Goal: Task Accomplishment & Management: Manage account settings

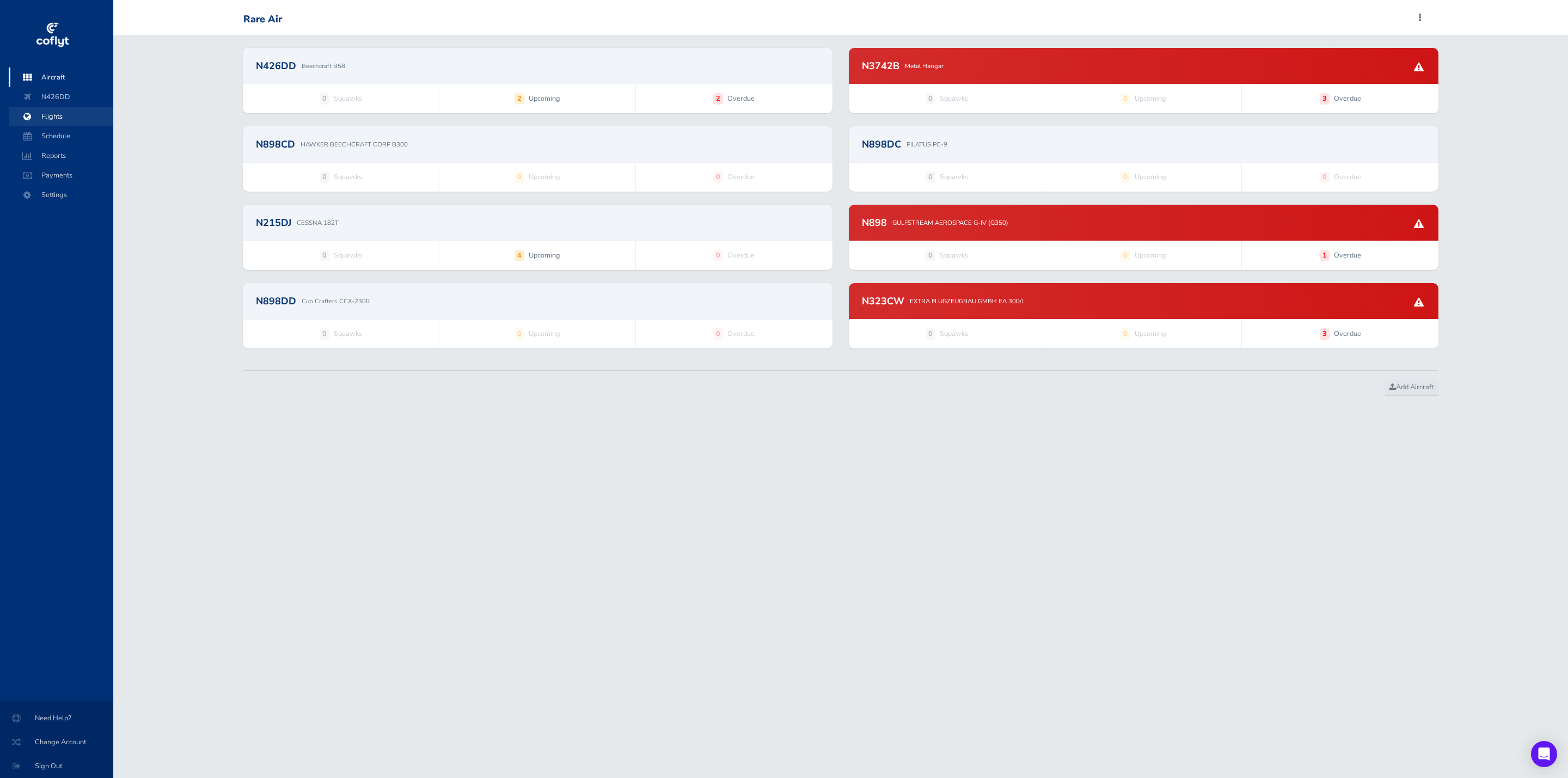
click at [39, 114] on span "Flights" at bounding box center [61, 116] width 83 height 20
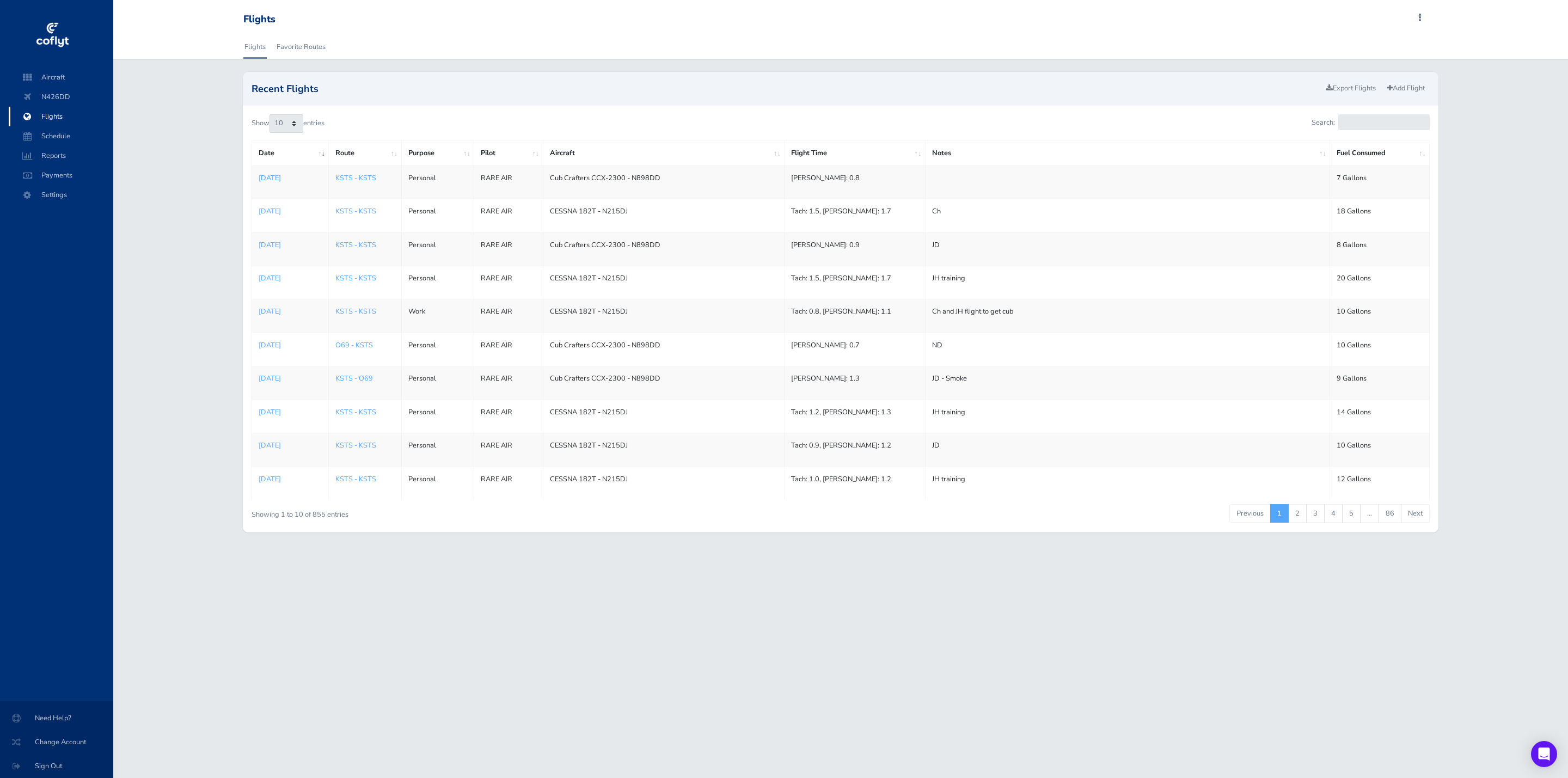
click at [283, 175] on p "[DATE]" at bounding box center [290, 178] width 64 height 11
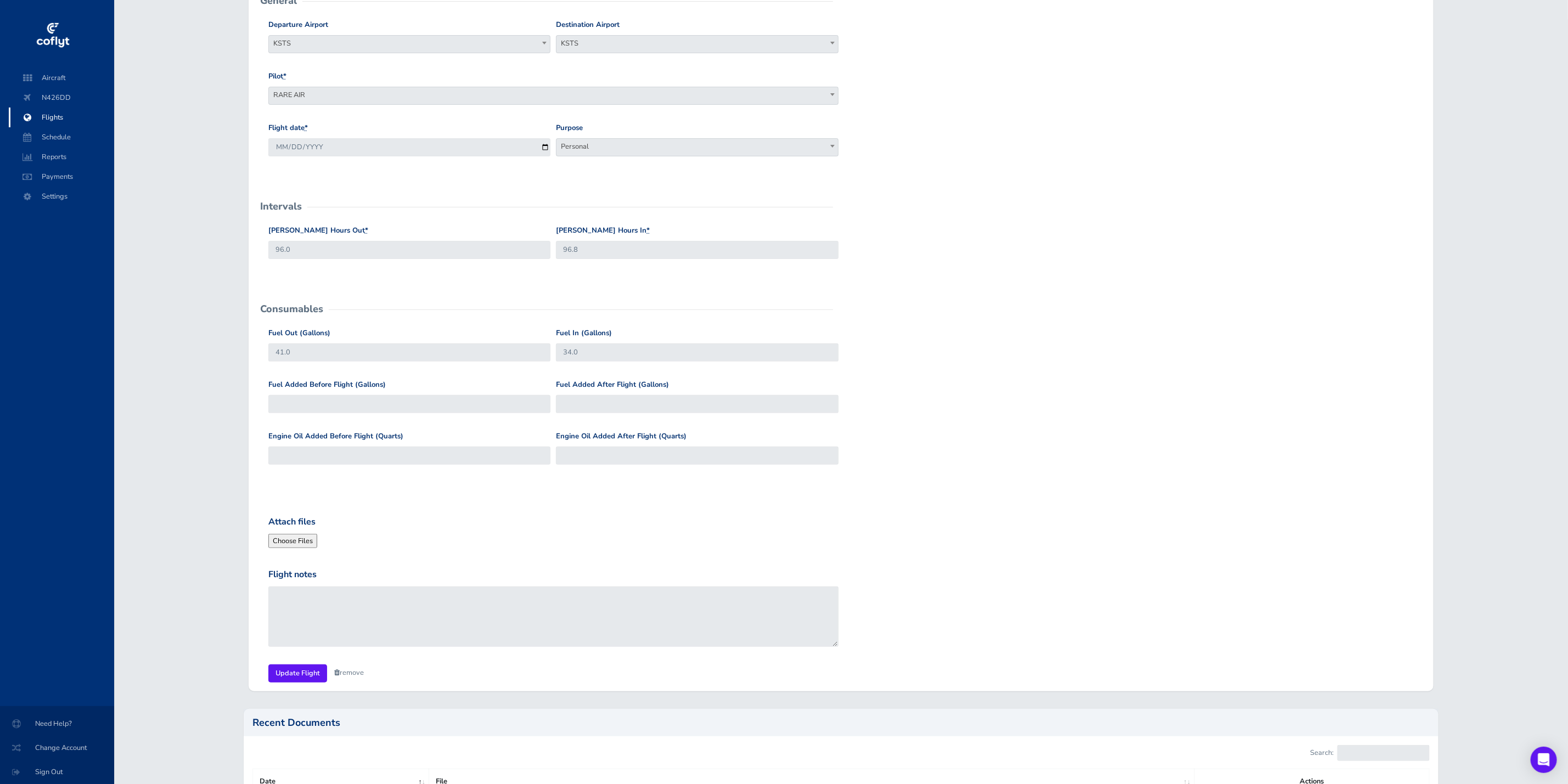
scroll to position [234, 0]
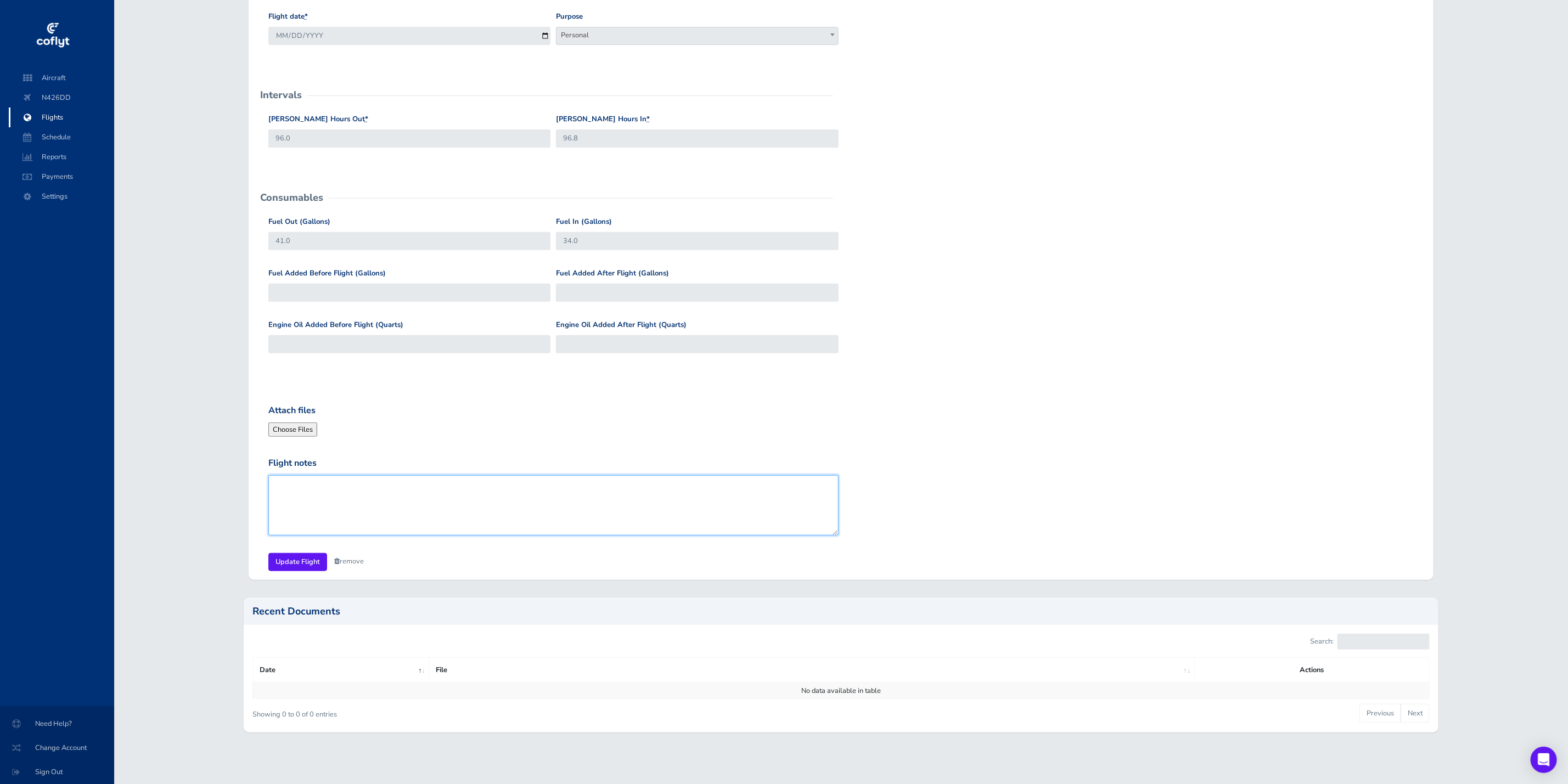
click at [306, 484] on textarea "Flight notes" at bounding box center [553, 506] width 570 height 61
type textarea "DD & JD"
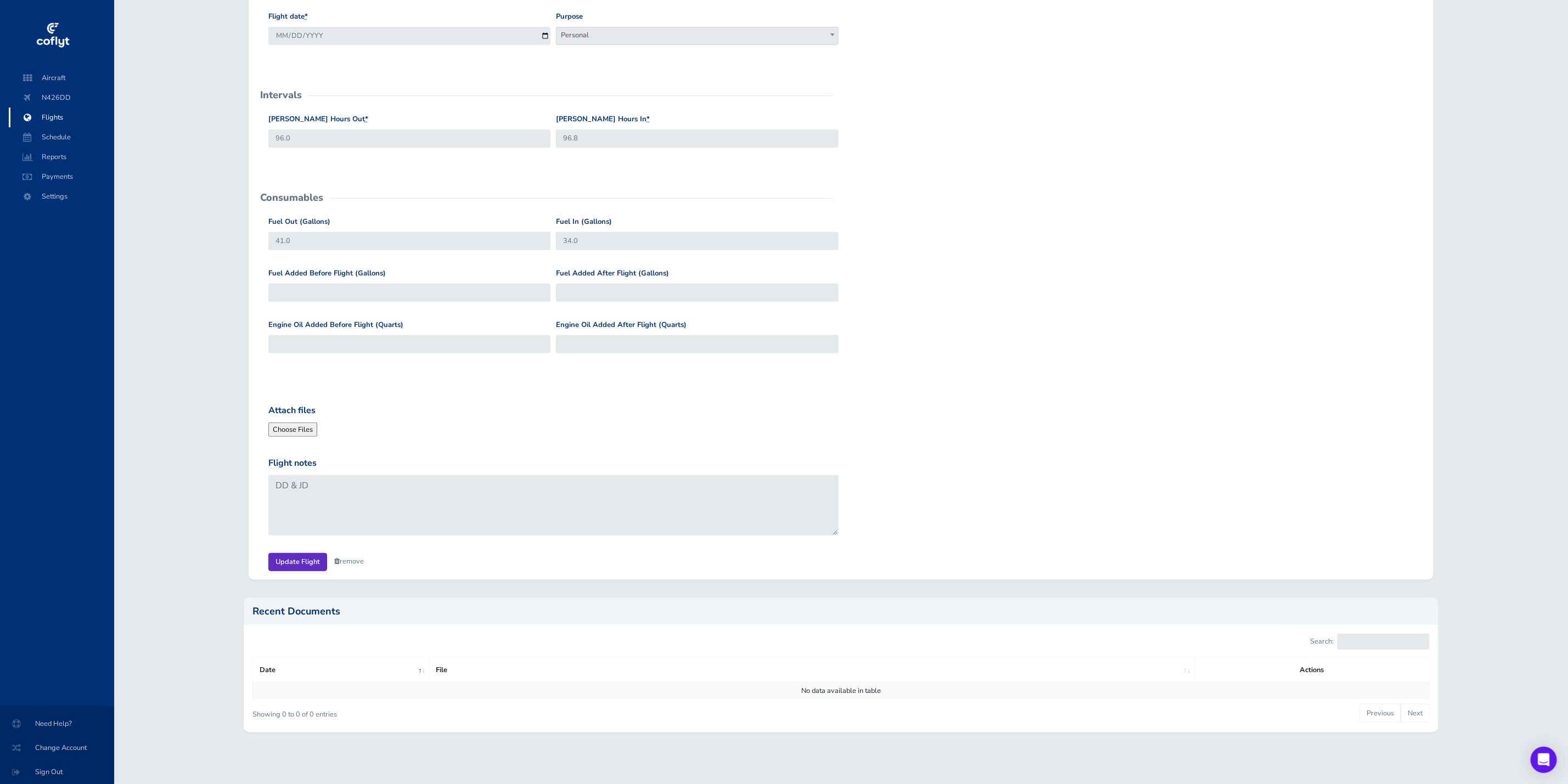
click at [294, 558] on input "Update Flight" at bounding box center [297, 562] width 58 height 18
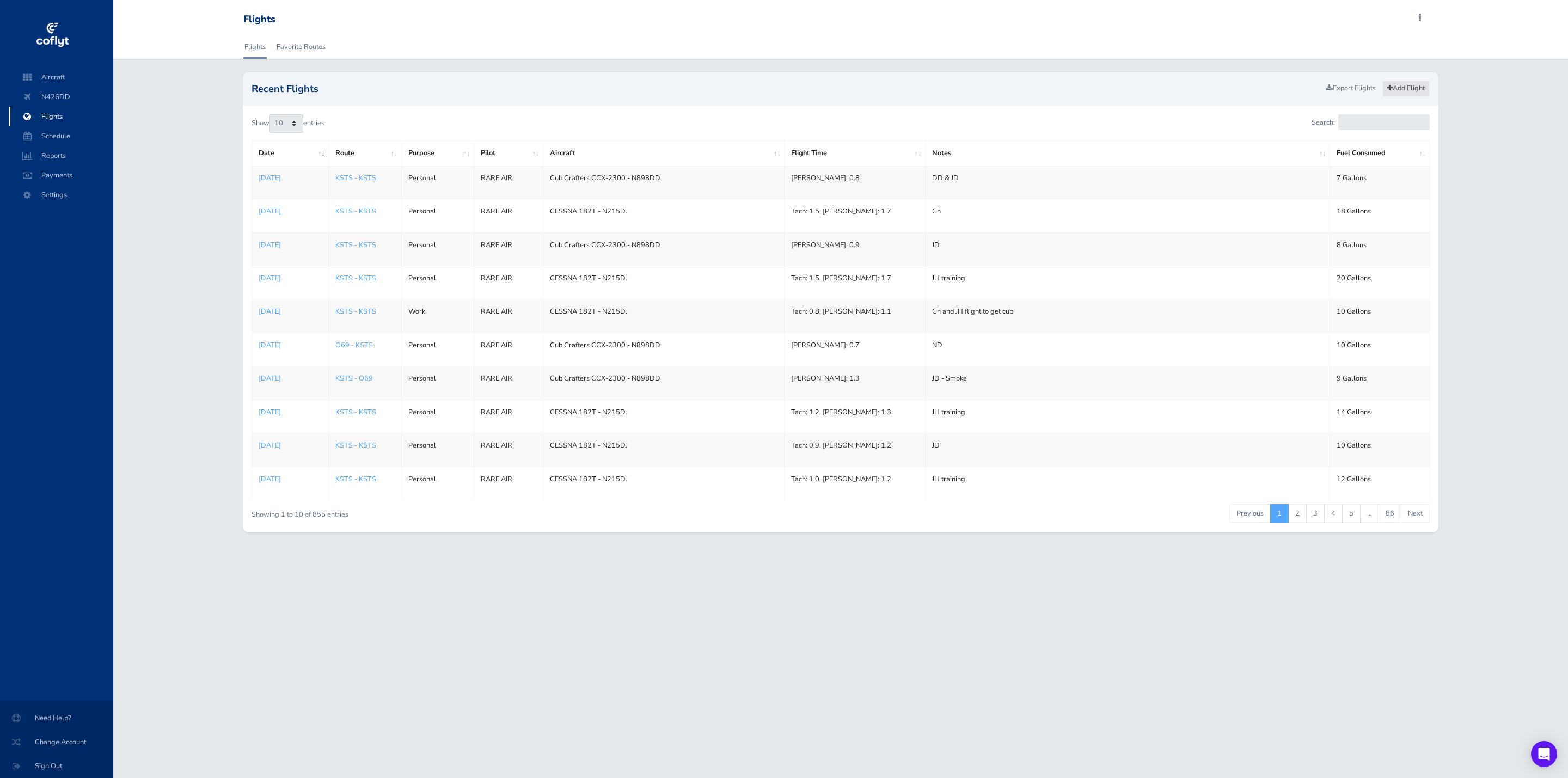
click at [1408, 87] on link "Add Flight" at bounding box center [1406, 89] width 48 height 16
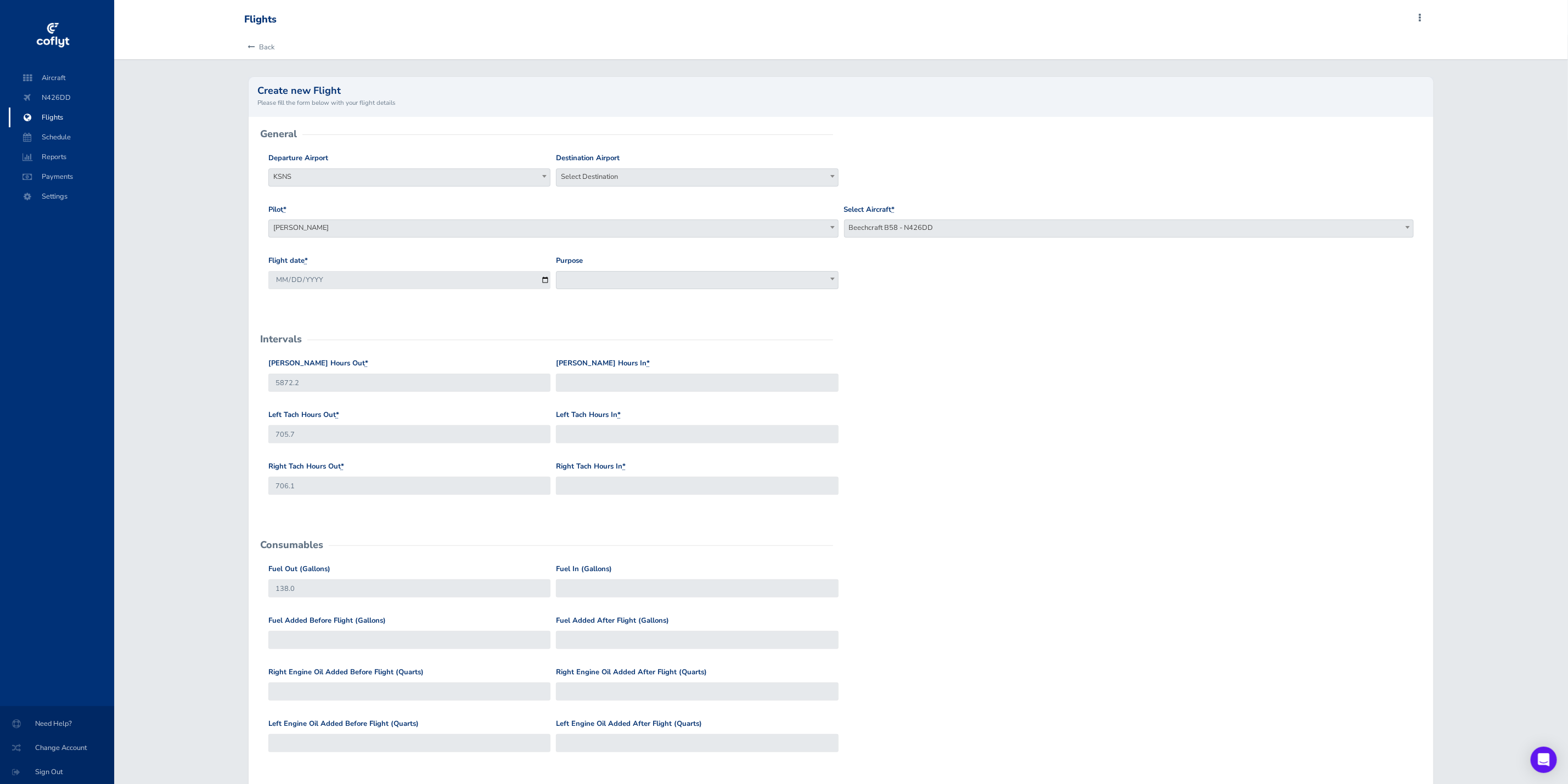
click at [883, 227] on span "Beechcraft B58 - N426DD" at bounding box center [1129, 228] width 569 height 16
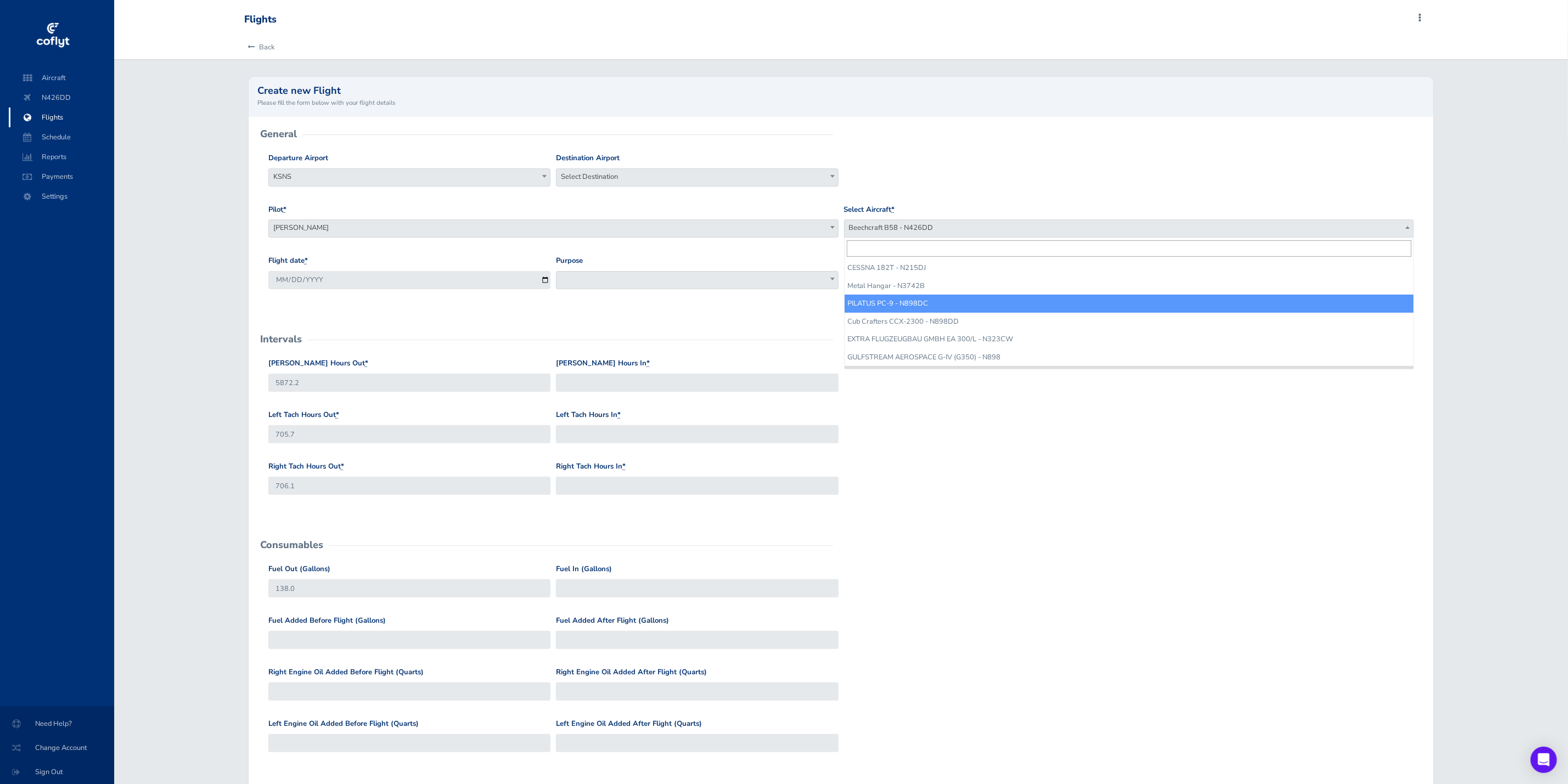
select select "310"
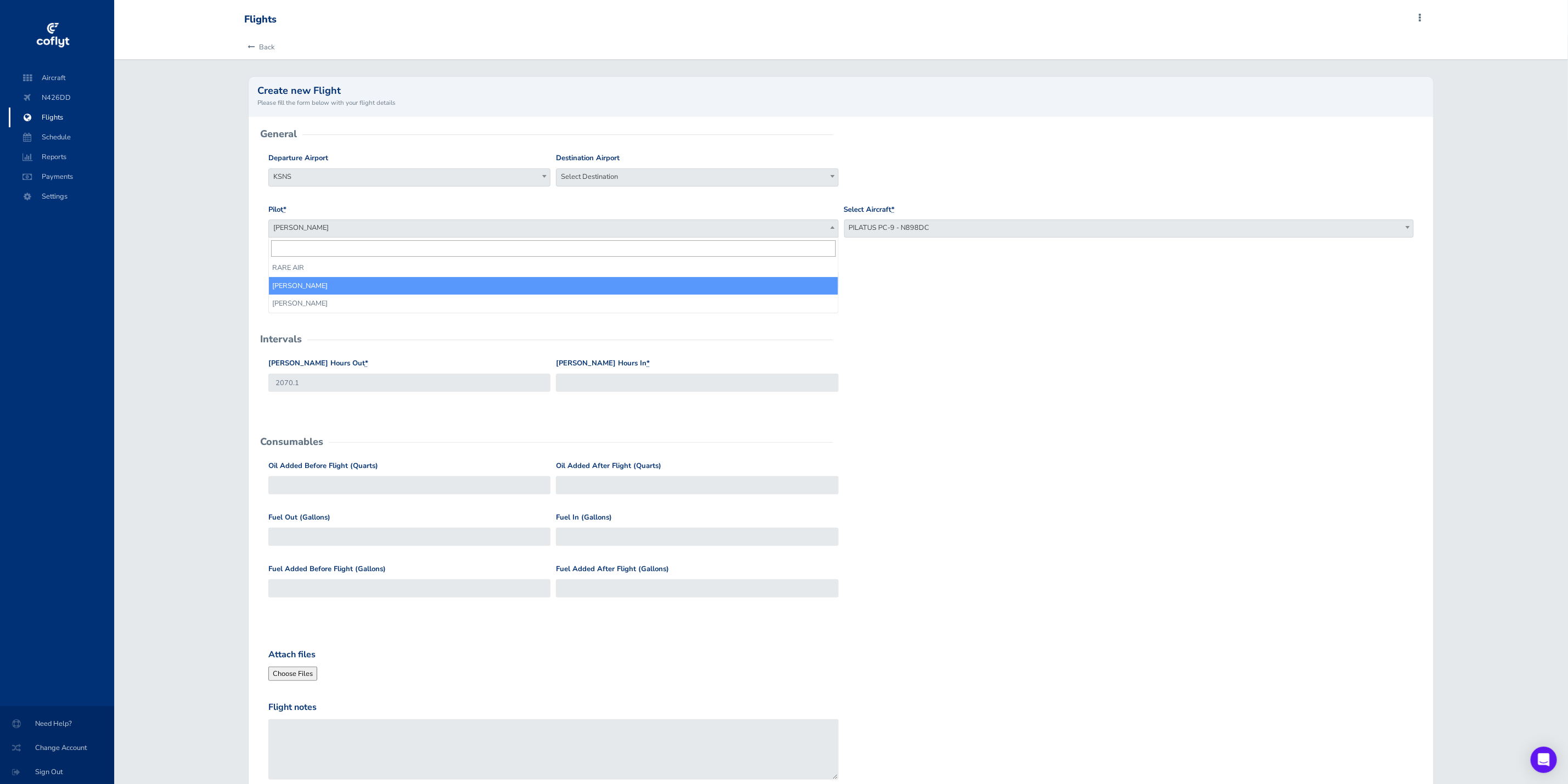
click at [454, 222] on span "[PERSON_NAME]" at bounding box center [553, 228] width 569 height 16
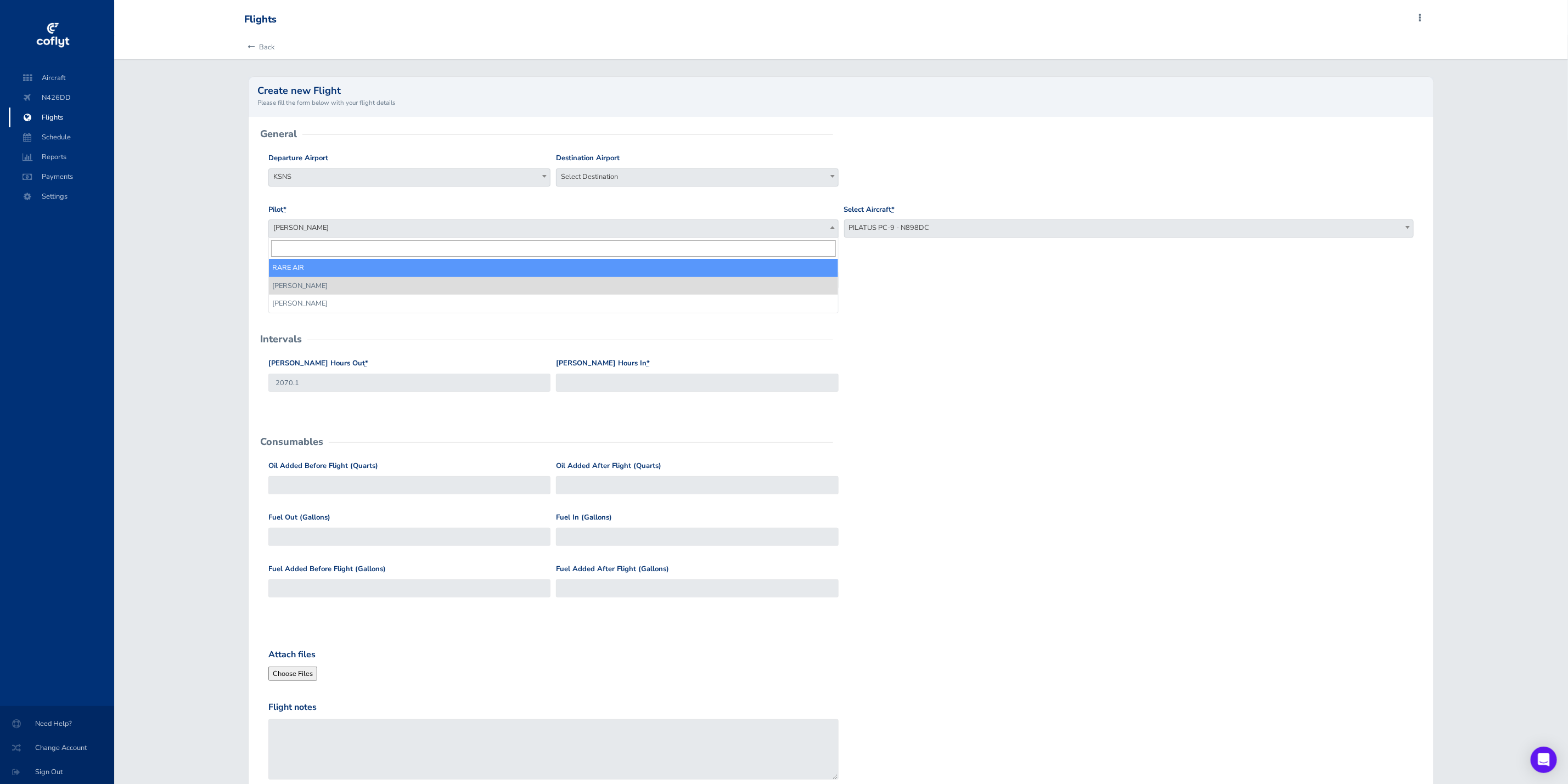
select select "912"
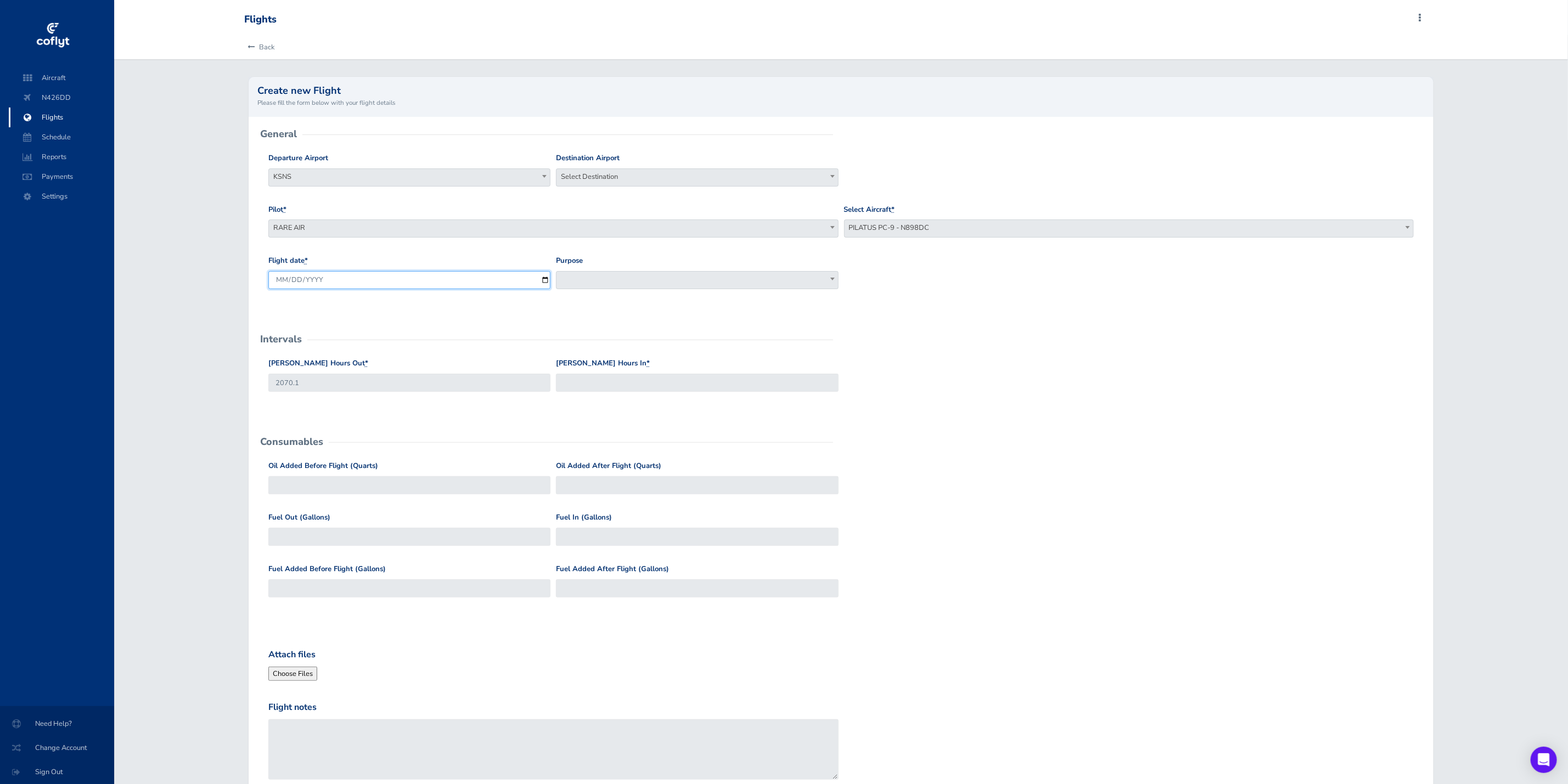
click at [545, 280] on input "[DATE]" at bounding box center [409, 280] width 282 height 18
type input "[DATE]"
click at [592, 277] on span at bounding box center [697, 280] width 282 height 18
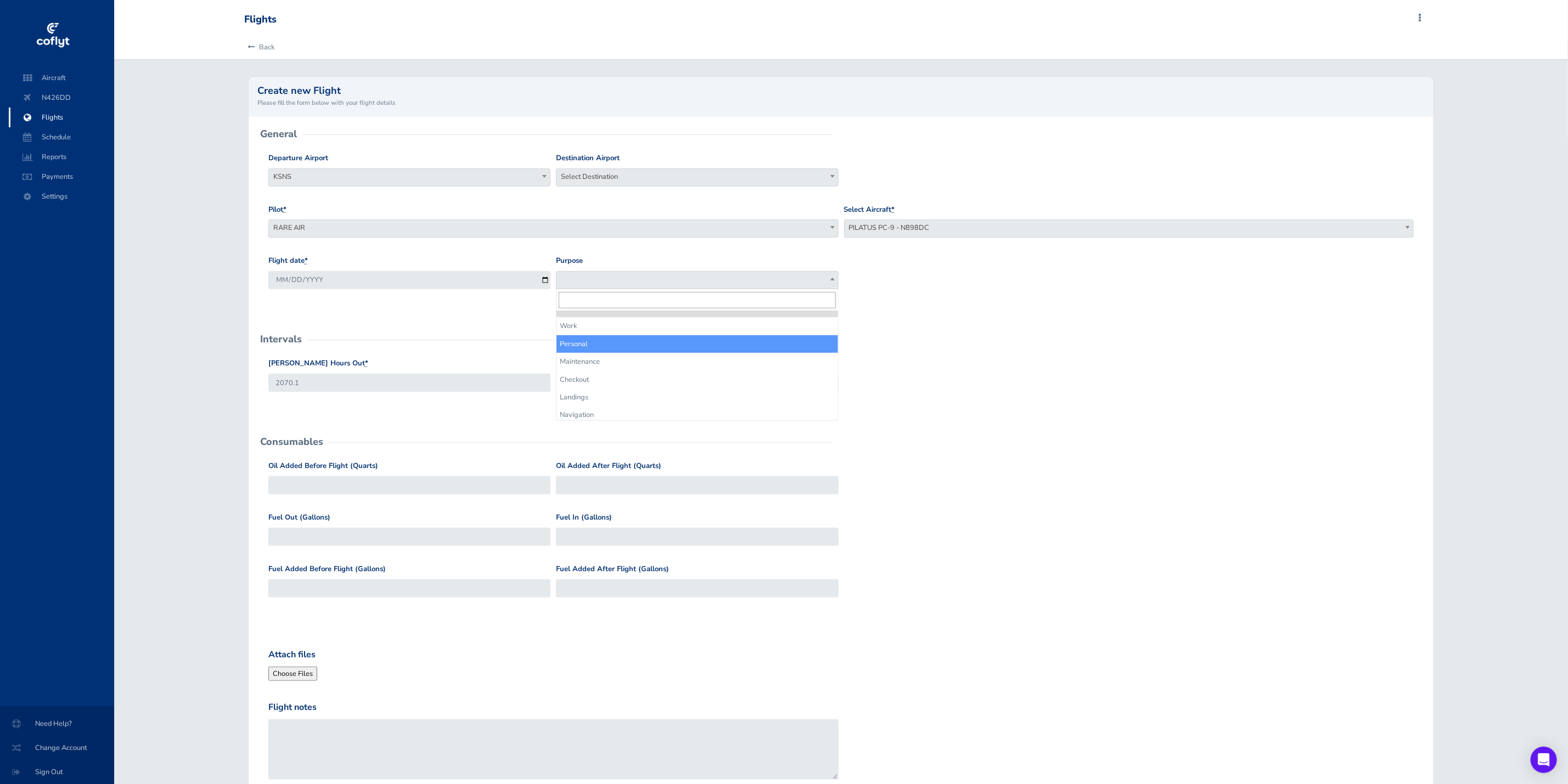
select select "Personal"
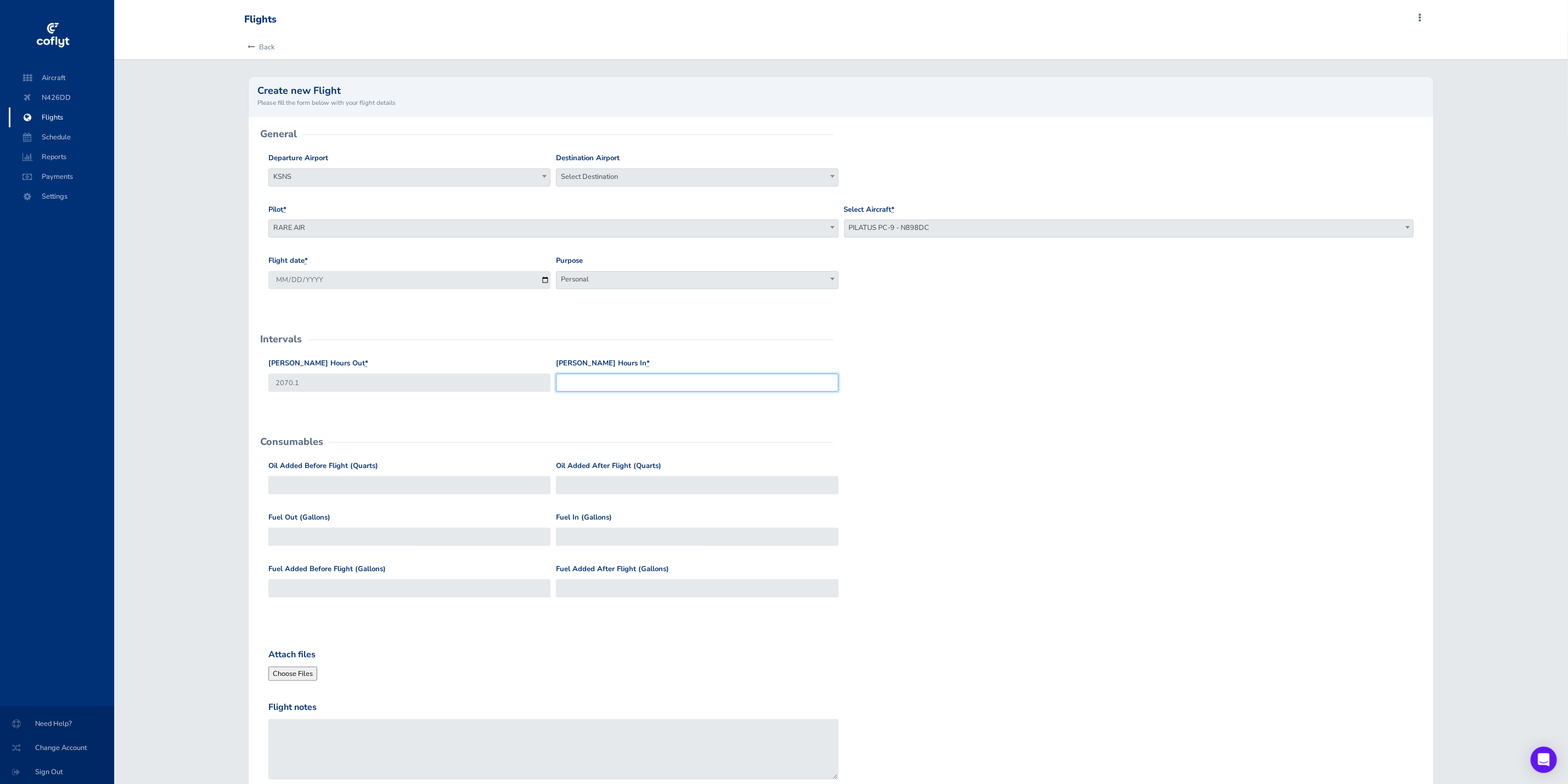
click at [573, 377] on input "[PERSON_NAME] Hours In *" at bounding box center [697, 382] width 282 height 18
click at [575, 386] on input "[PERSON_NAME] Hours In *" at bounding box center [697, 382] width 282 height 18
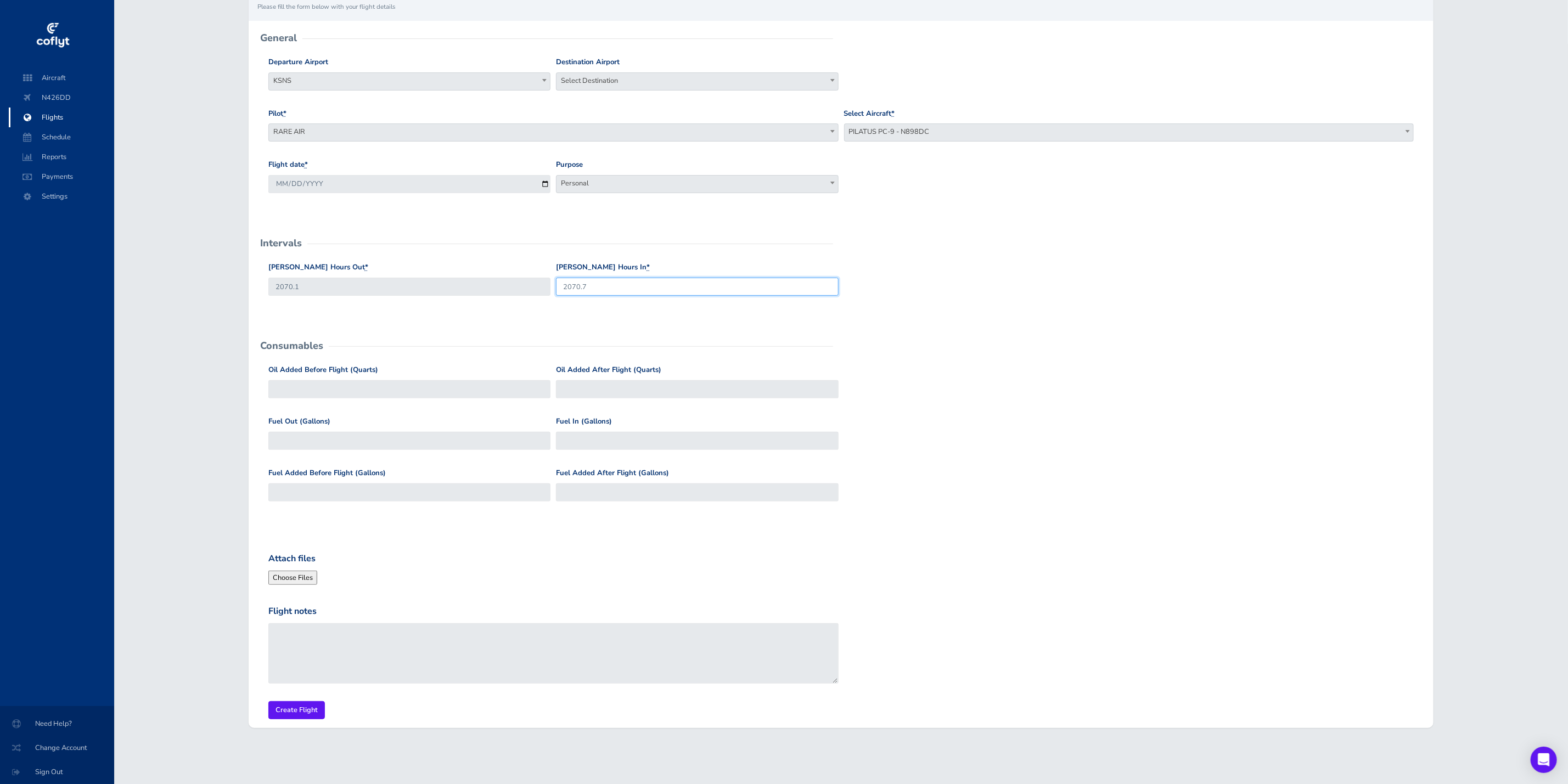
scroll to position [97, 0]
type input "2070.7"
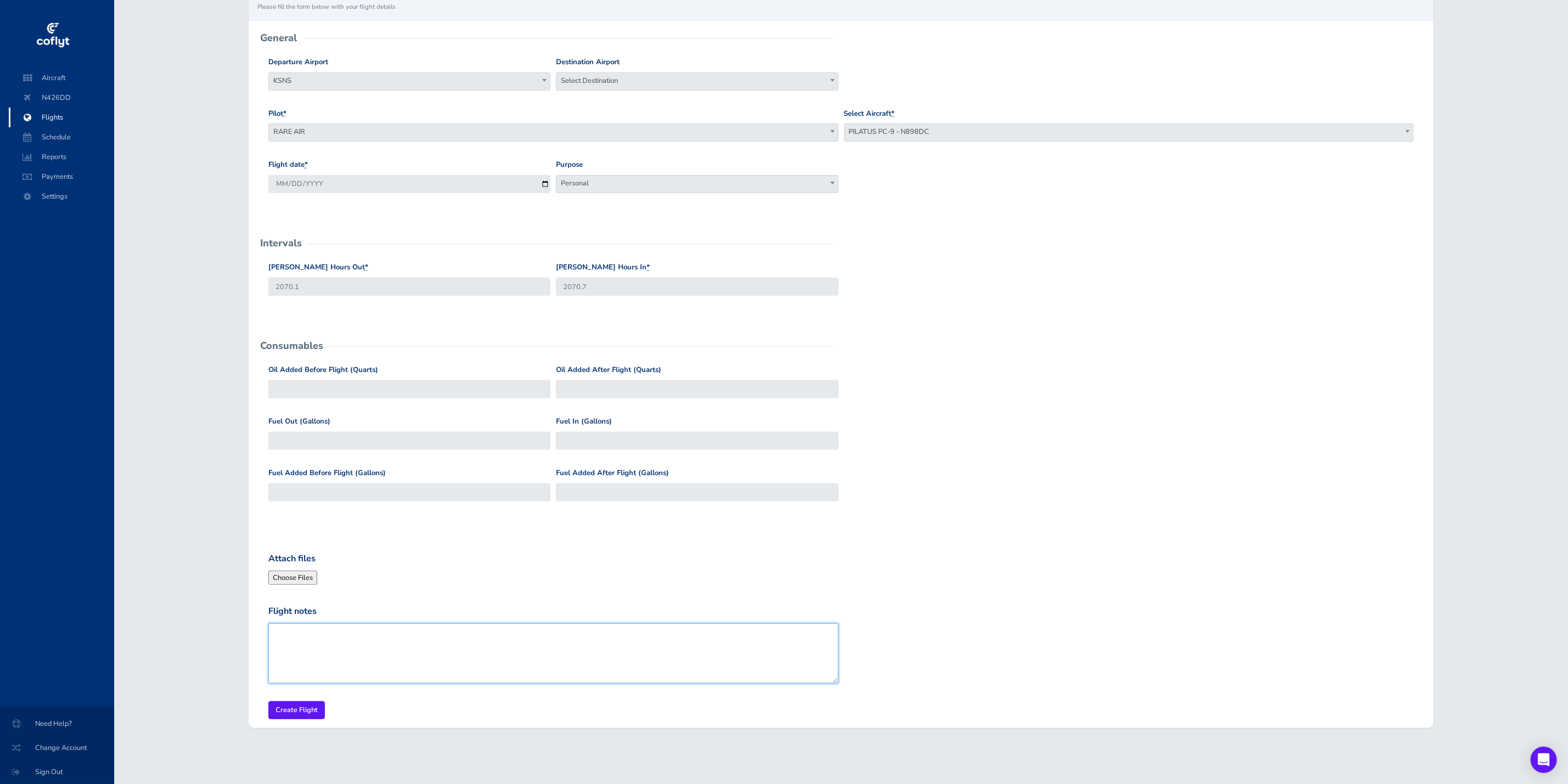
click at [339, 644] on textarea "Flight notes" at bounding box center [553, 654] width 570 height 61
type textarea "DD & JD"
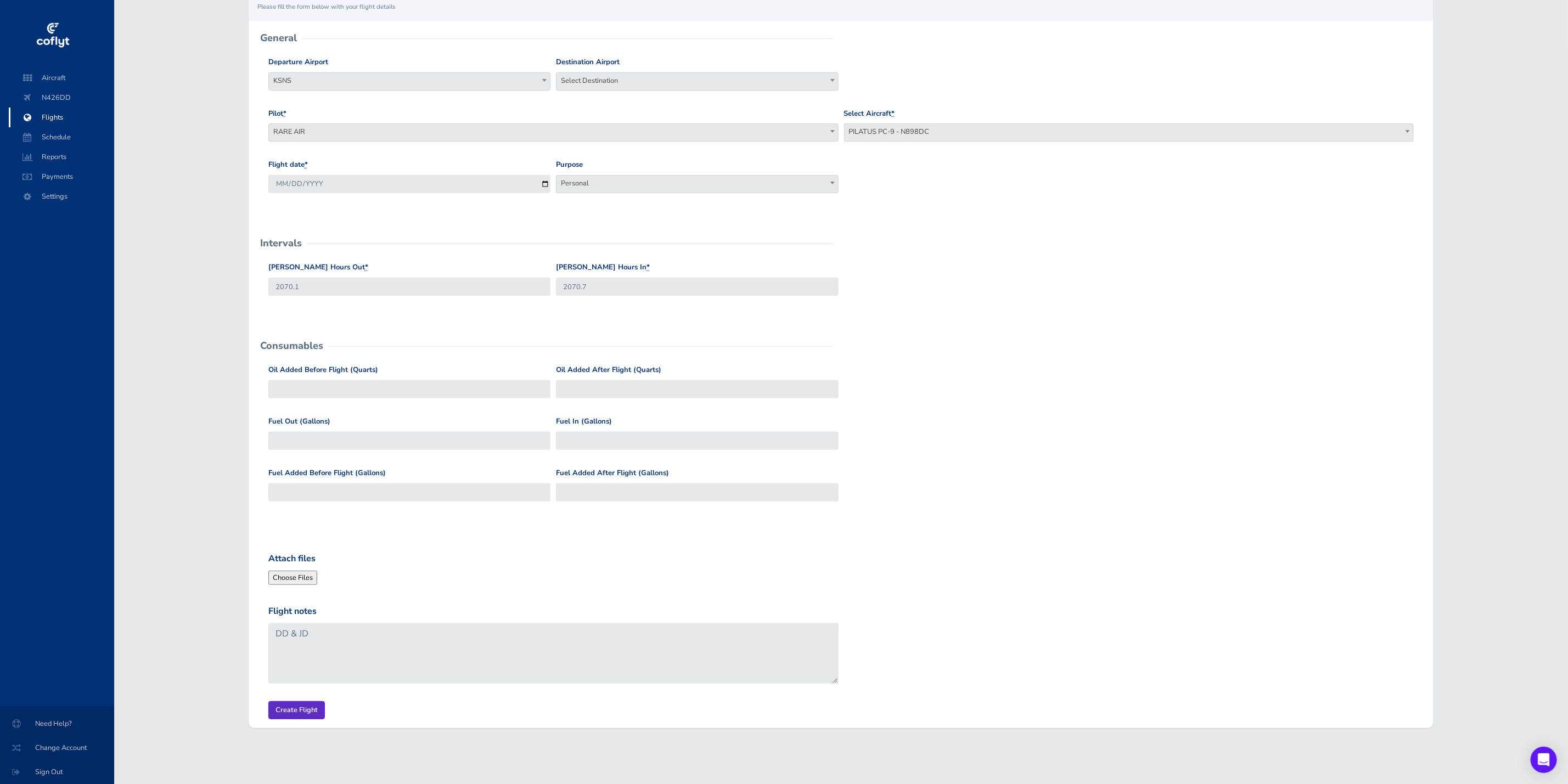
click at [293, 707] on input "Create Flight" at bounding box center [297, 710] width 56 height 18
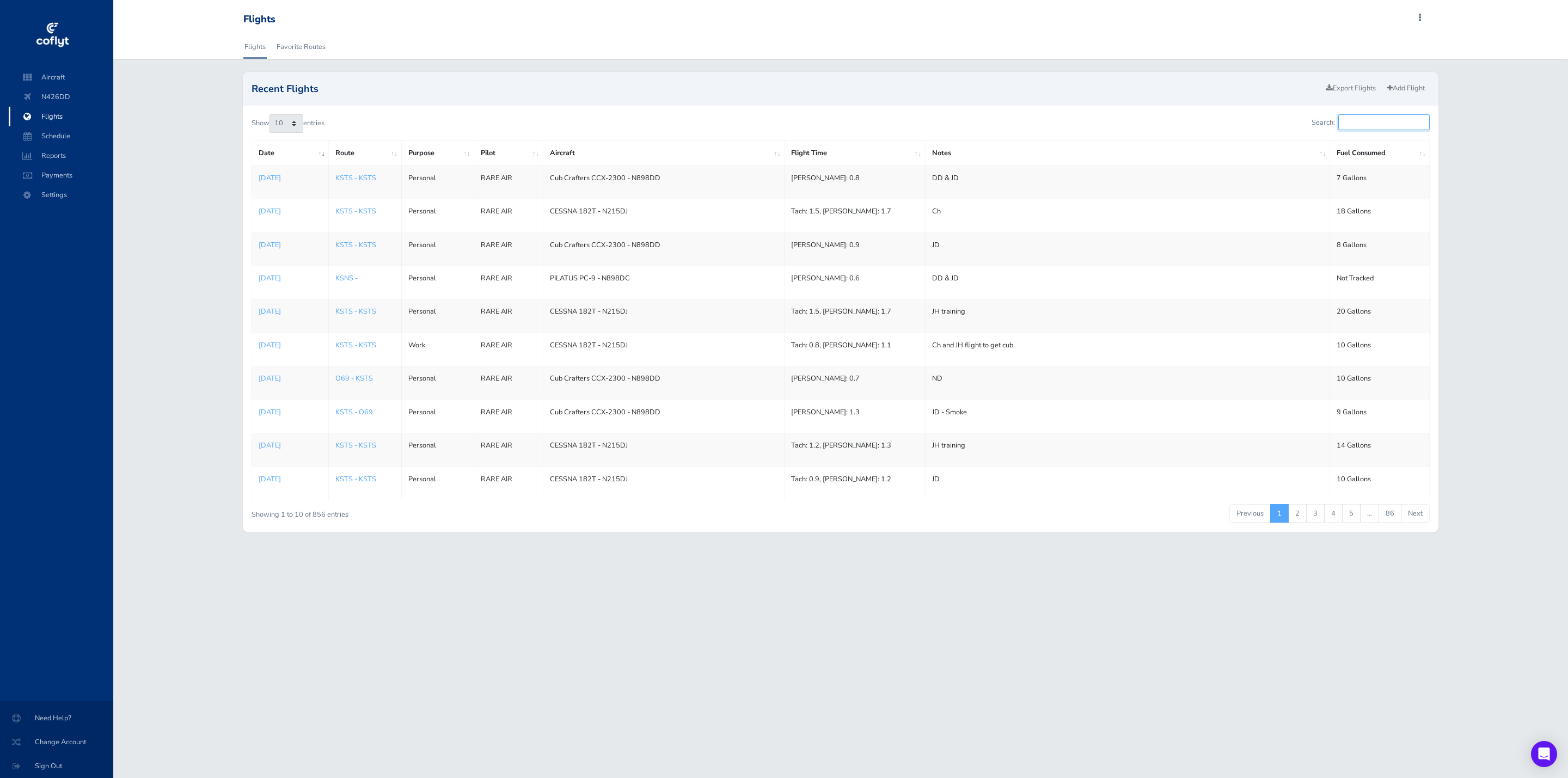
click at [1354, 126] on input "Search:" at bounding box center [1384, 123] width 92 height 16
type input "DC"
click at [285, 211] on p "Jul 22, 2025" at bounding box center [290, 211] width 64 height 11
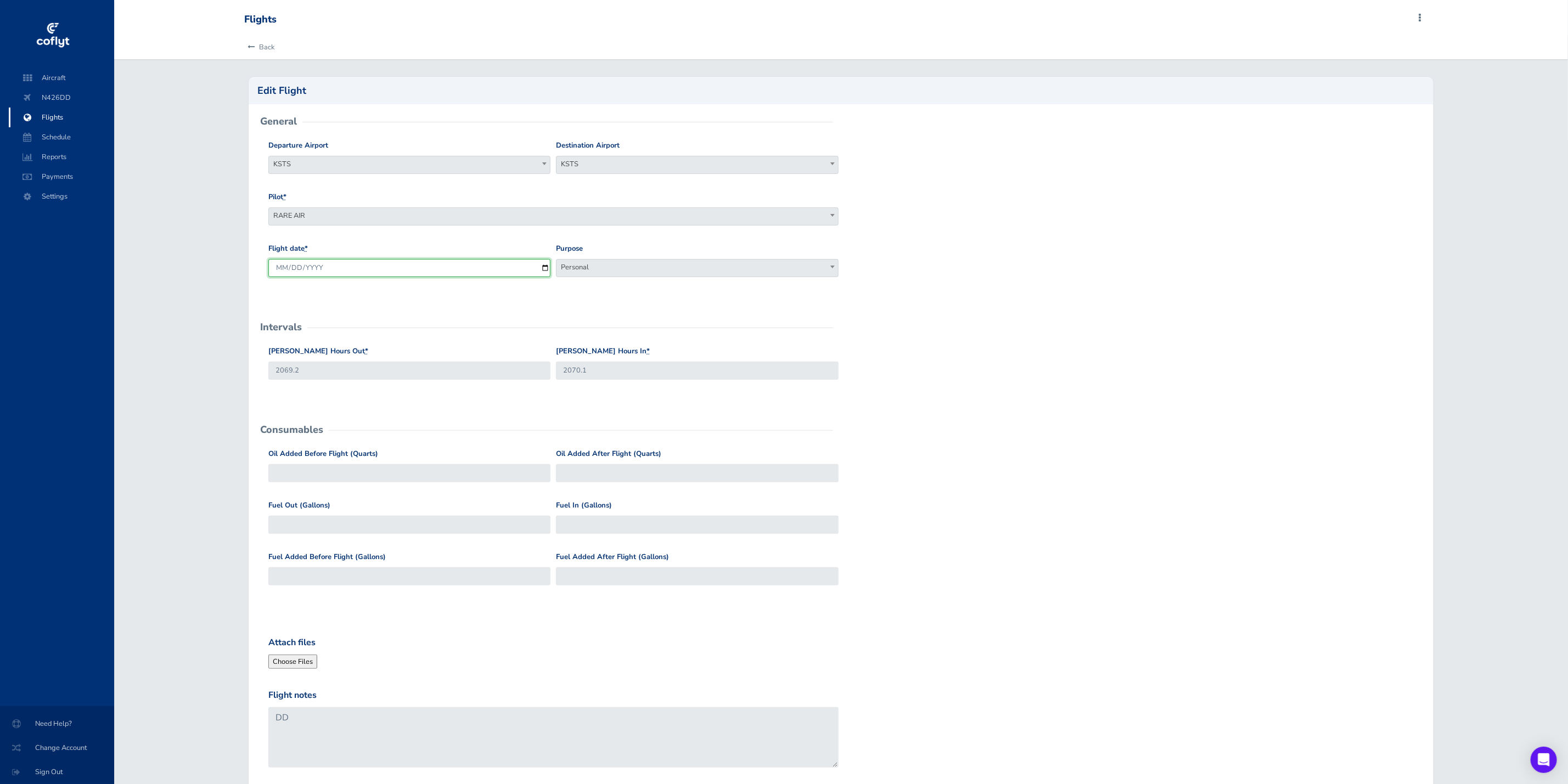
click at [544, 269] on input "2025-07-22" at bounding box center [409, 268] width 282 height 18
type input "2025-07-20"
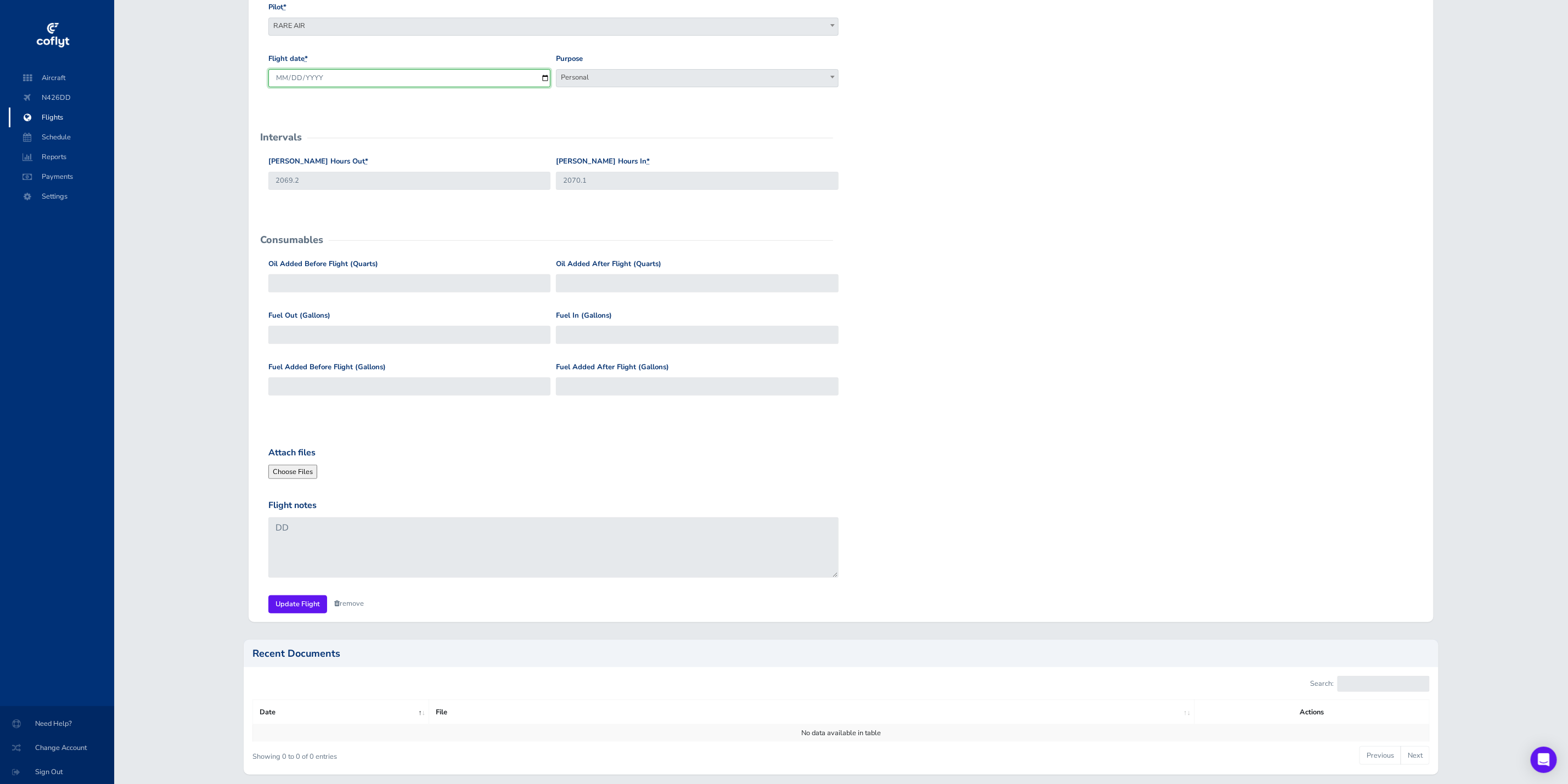
scroll to position [234, 0]
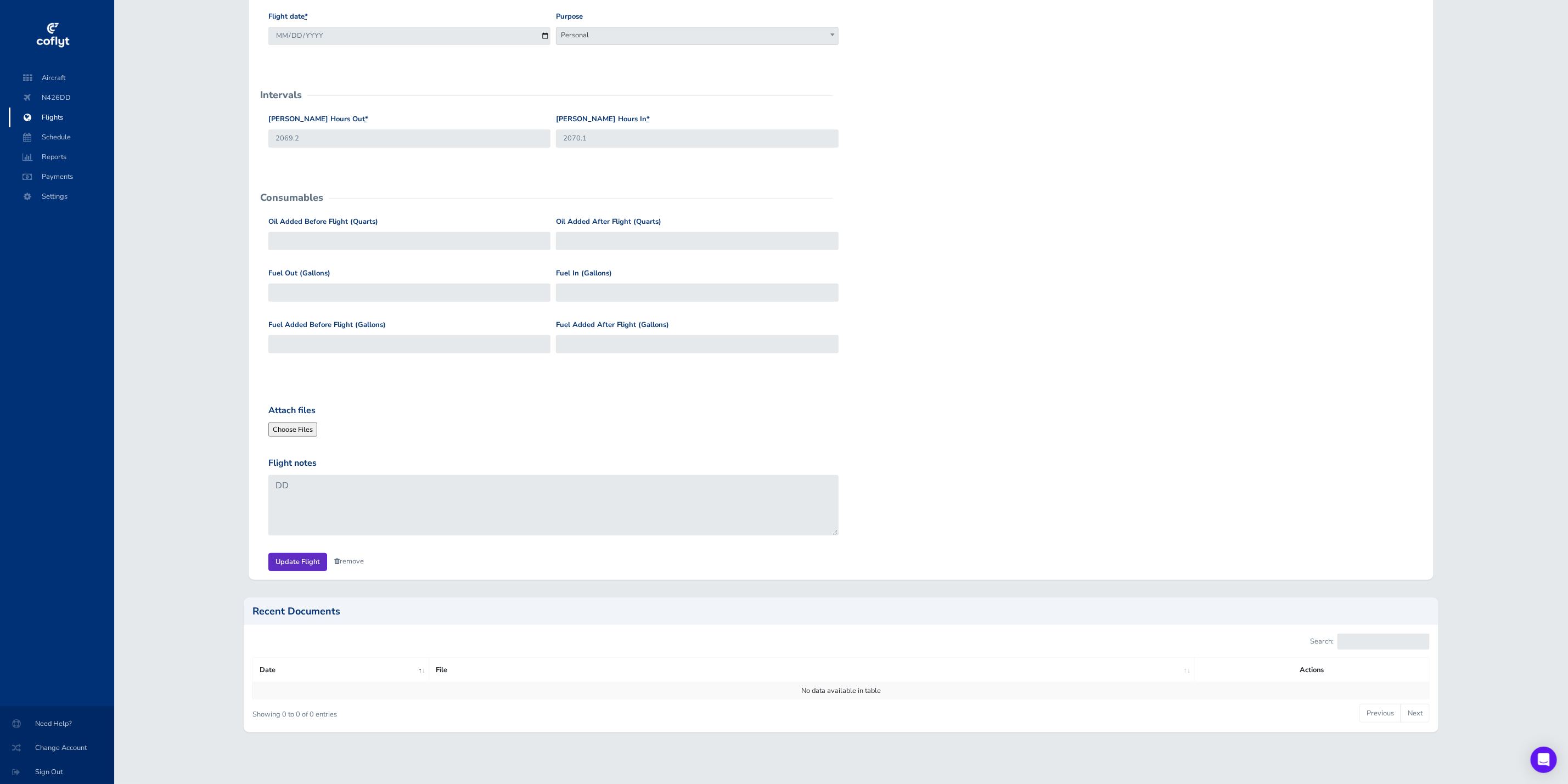
click at [303, 561] on input "Update Flight" at bounding box center [297, 562] width 58 height 18
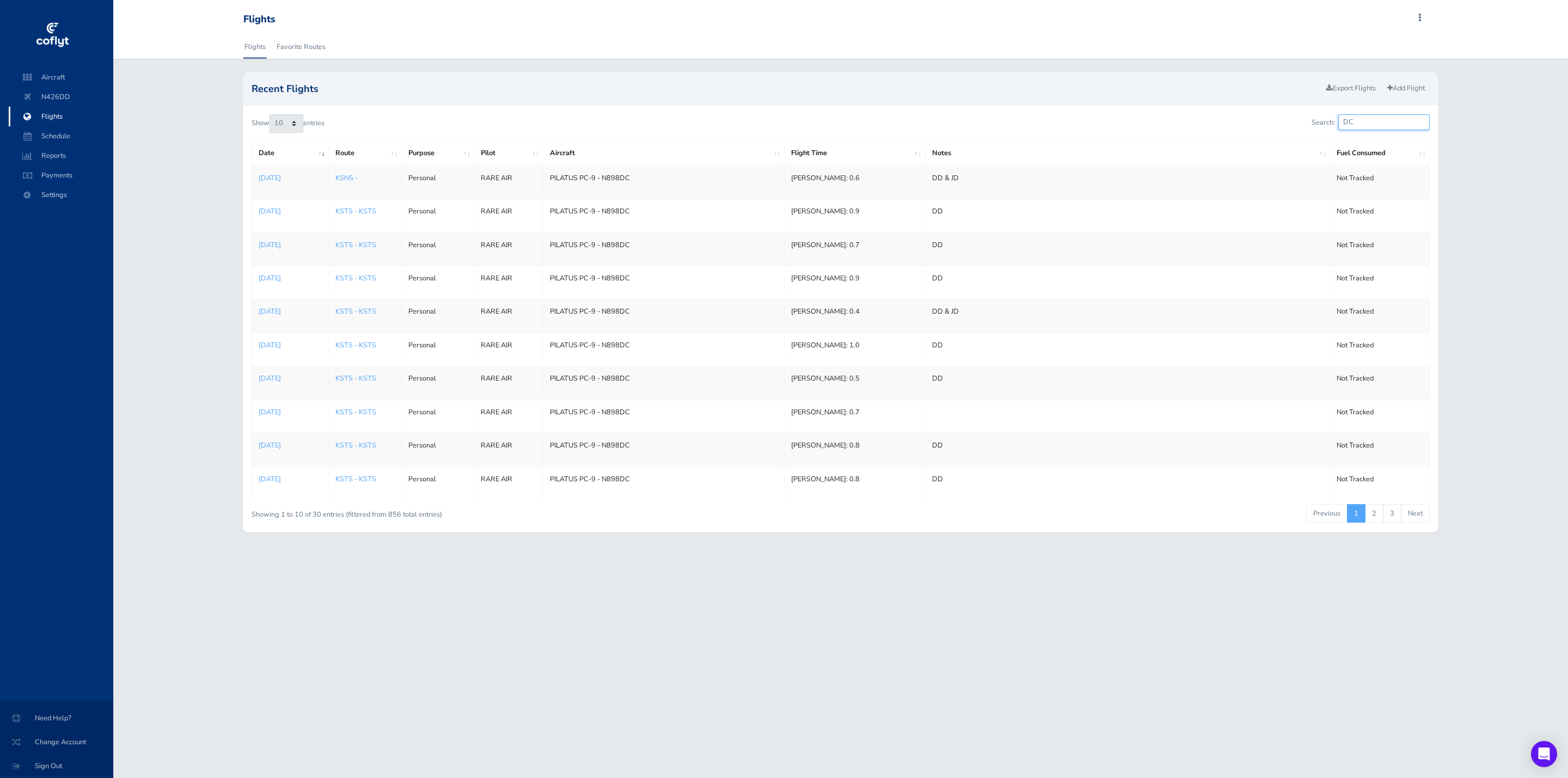
drag, startPoint x: 1363, startPoint y: 125, endPoint x: 1326, endPoint y: 121, distance: 37.2
click at [1326, 121] on label "Search: DC" at bounding box center [1370, 123] width 118 height 16
click at [1512, 159] on div "Recent Flights Export Flights Add Flight Show 10 25 50 100 entries Search: Date…" at bounding box center [840, 302] width 1454 height 461
